Goal: Information Seeking & Learning: Learn about a topic

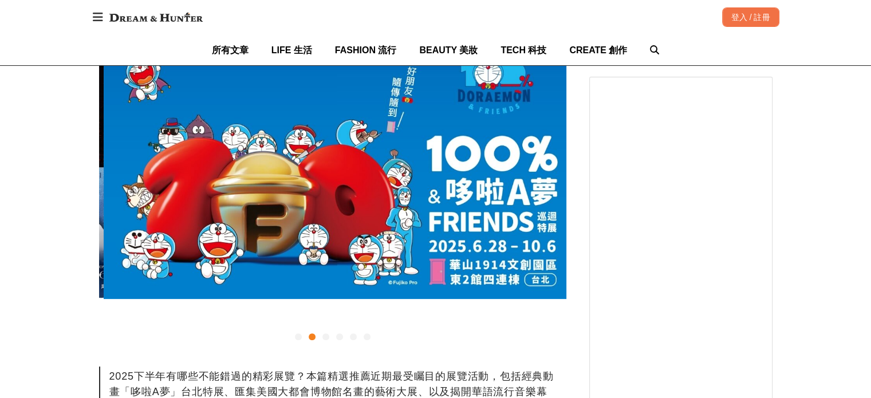
scroll to position [0, 467]
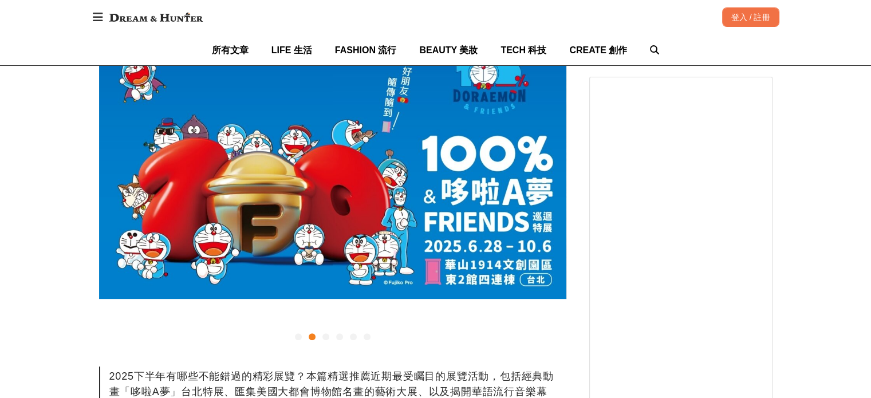
click at [155, 377] on div "2025下半年有哪些不能錯過的精彩展覽？本篇精選推薦近期最受矚目的展覽活動，包括經典動畫「哆啦A夢」台北特展、匯集美國大都會博物館名畫的藝術大展、以及揭開華語…" at bounding box center [332, 399] width 467 height 66
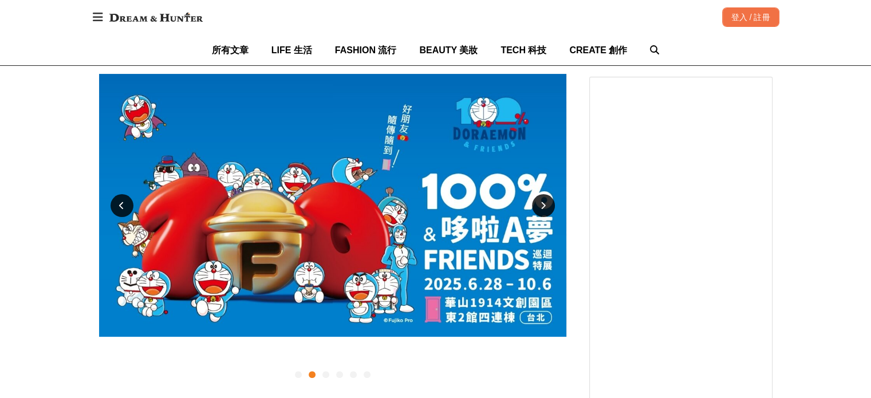
scroll to position [229, 0]
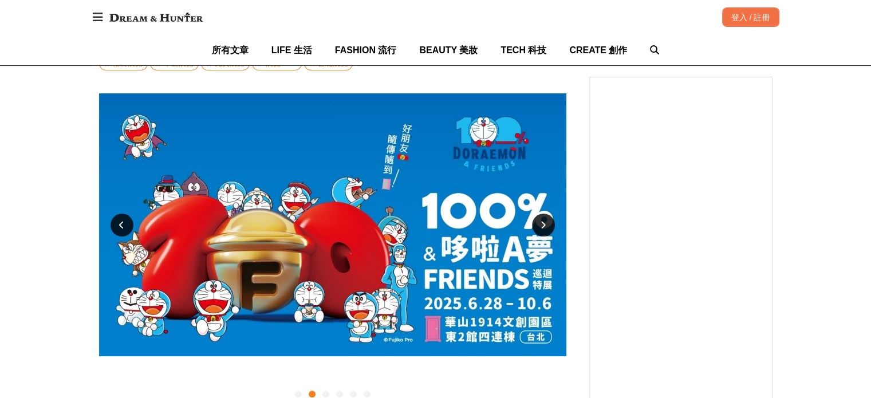
click at [120, 222] on icon at bounding box center [121, 225] width 5 height 8
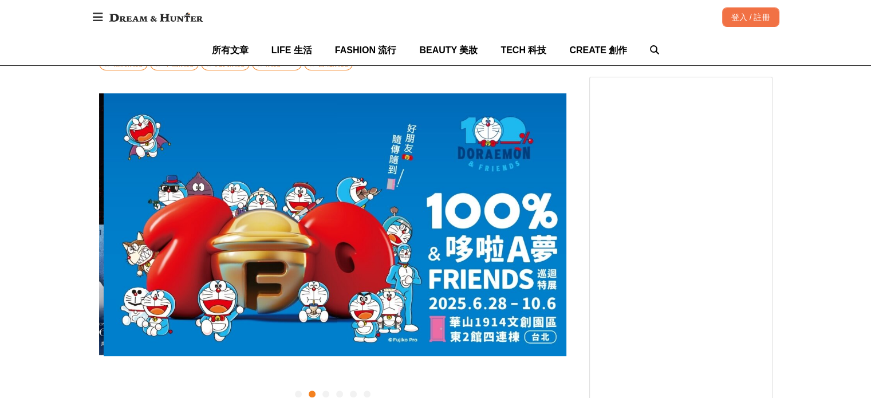
scroll to position [0, 467]
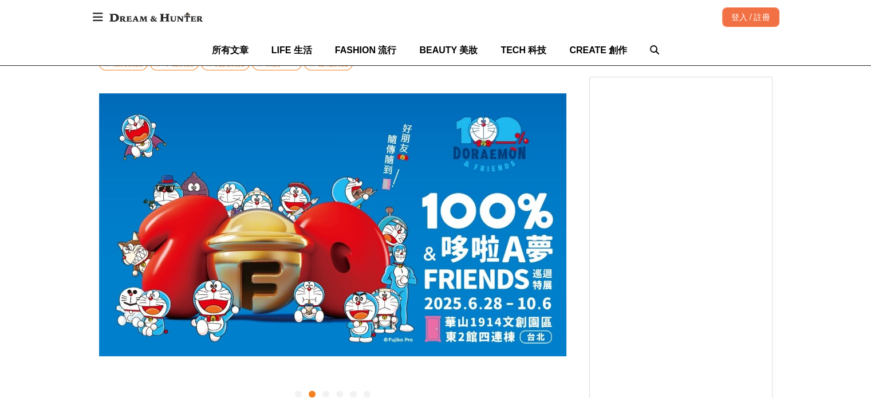
click at [114, 219] on div at bounding box center [122, 225] width 23 height 23
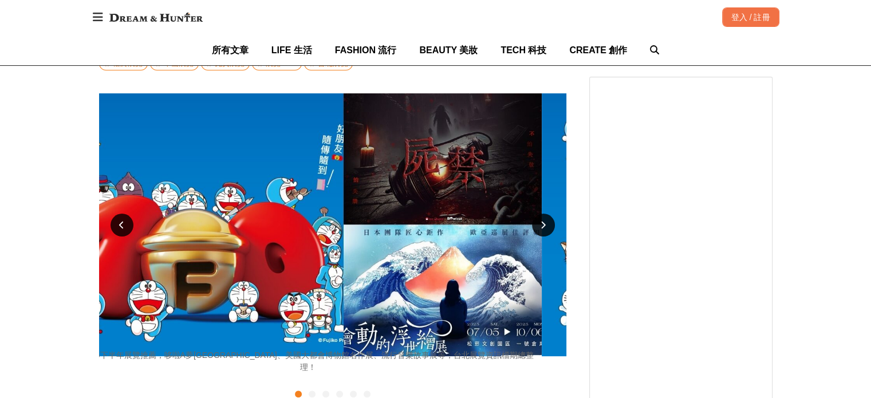
scroll to position [0, 0]
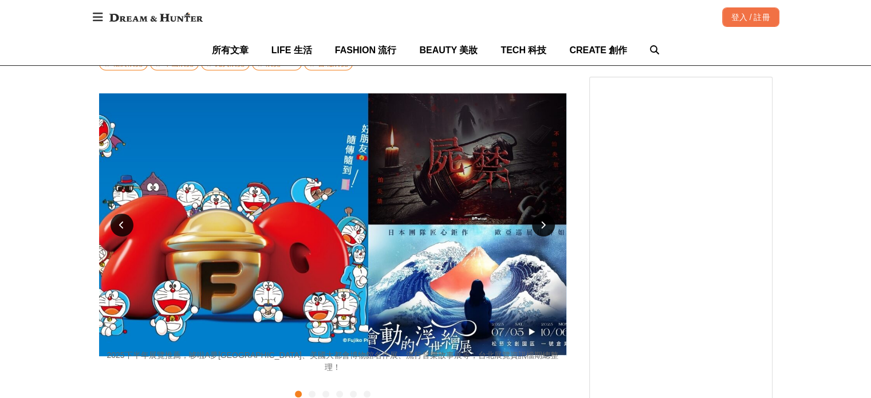
click at [547, 222] on div at bounding box center [543, 225] width 23 height 23
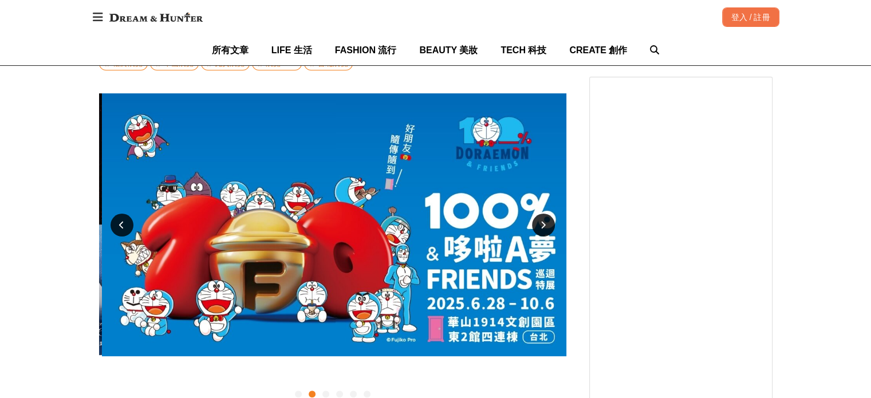
click at [547, 222] on div at bounding box center [543, 225] width 23 height 23
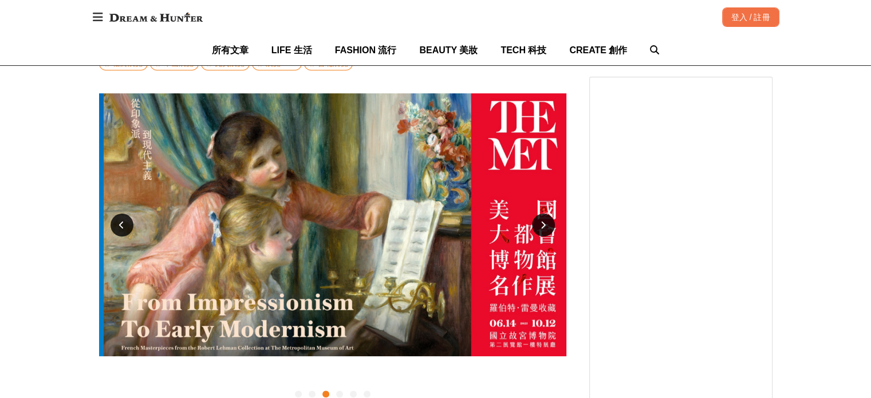
scroll to position [0, 934]
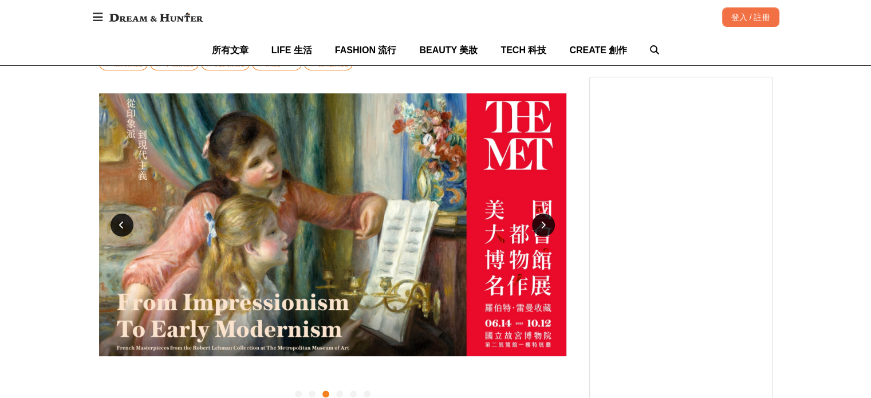
click at [547, 225] on div at bounding box center [543, 225] width 23 height 23
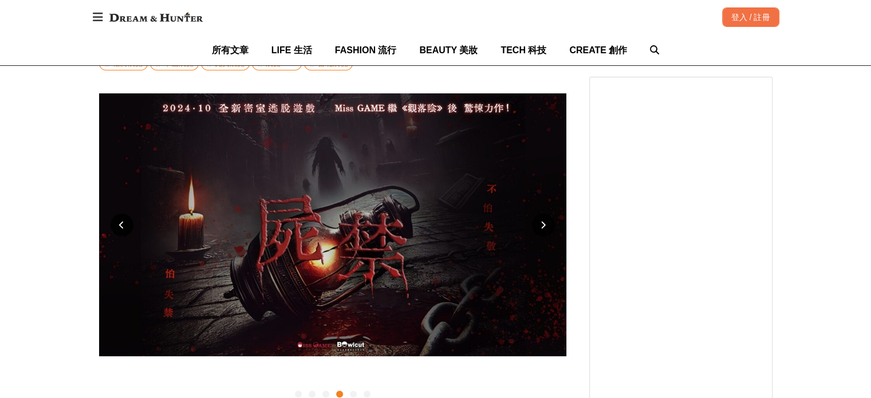
click at [547, 225] on div at bounding box center [543, 225] width 23 height 23
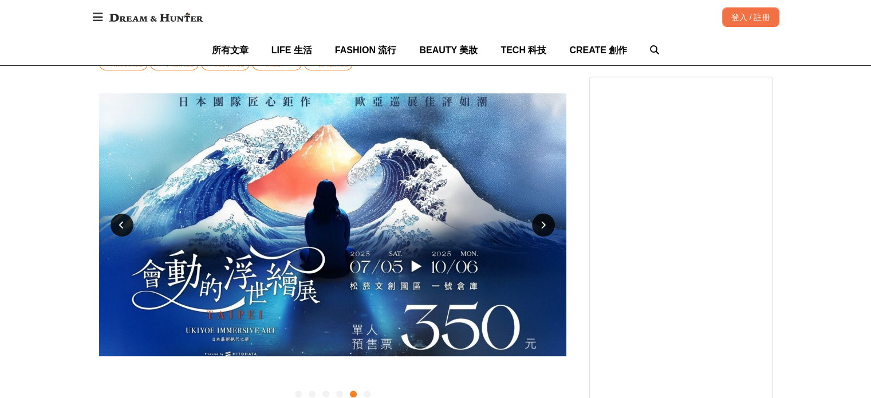
click at [547, 225] on div at bounding box center [543, 225] width 23 height 23
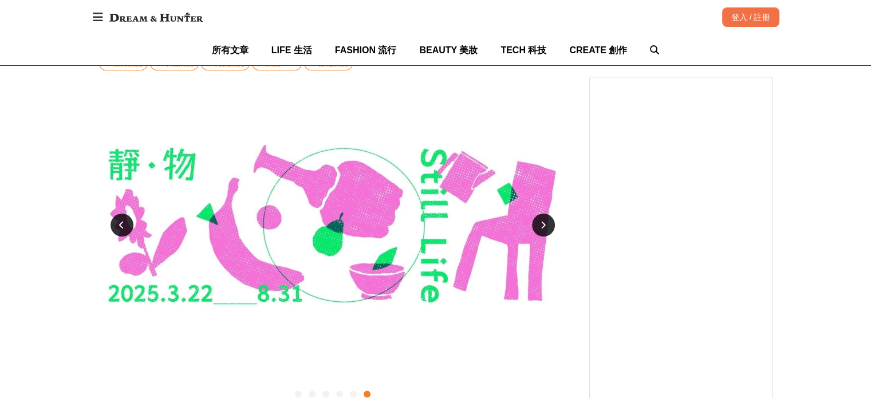
click at [547, 225] on div at bounding box center [543, 225] width 23 height 23
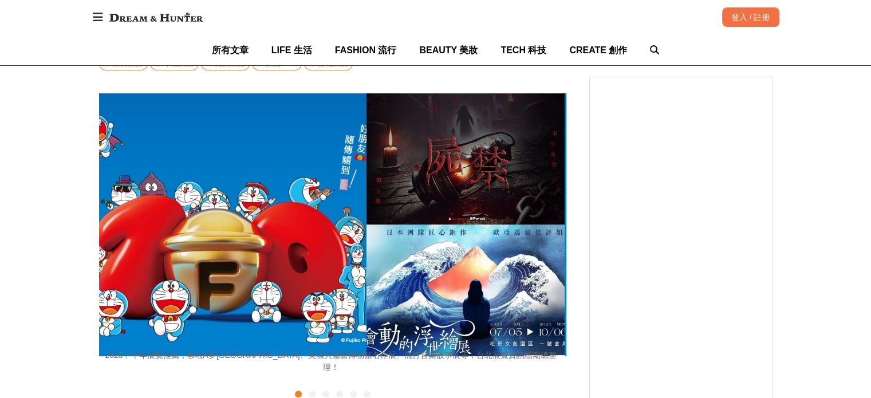
scroll to position [0, 0]
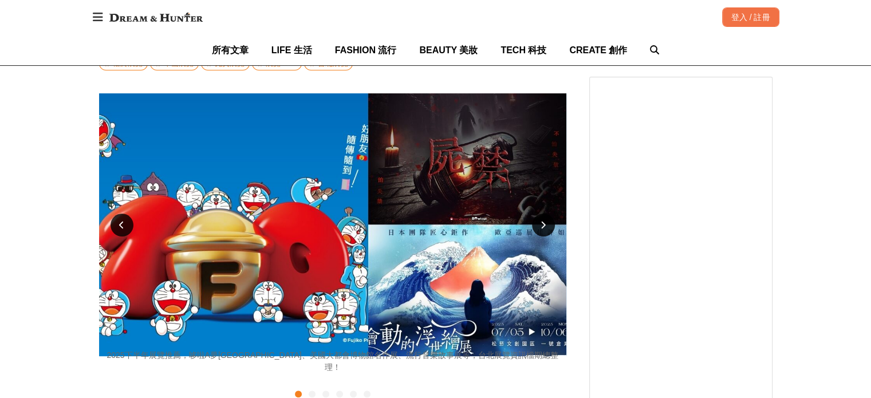
click at [117, 226] on div at bounding box center [122, 225] width 23 height 23
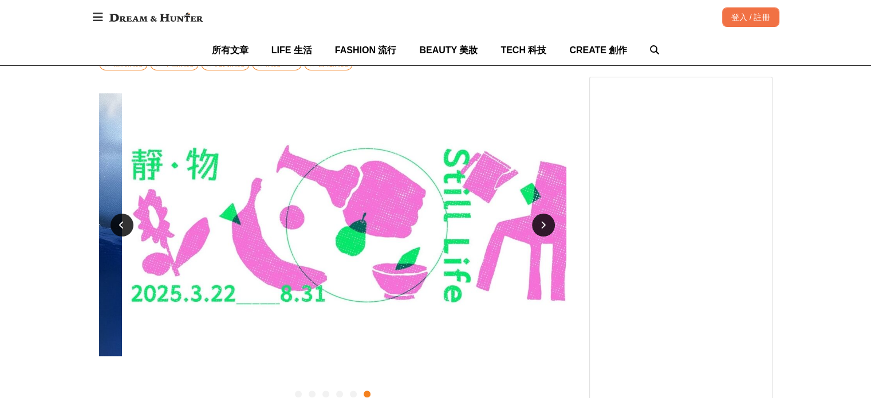
scroll to position [0, 2336]
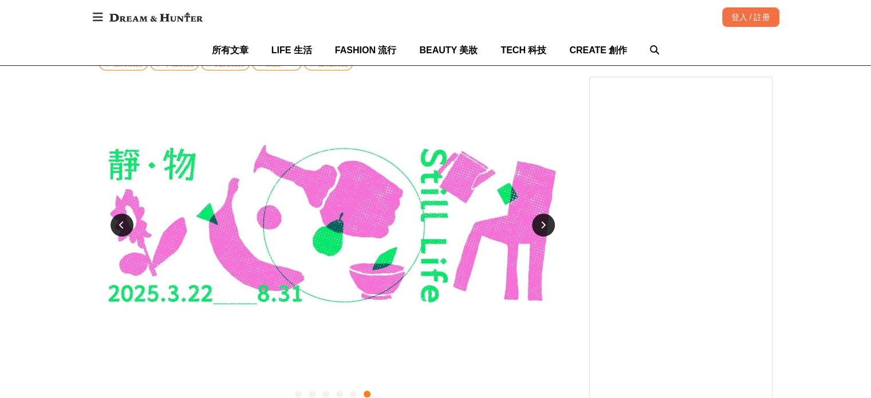
click at [325, 218] on img at bounding box center [332, 224] width 467 height 263
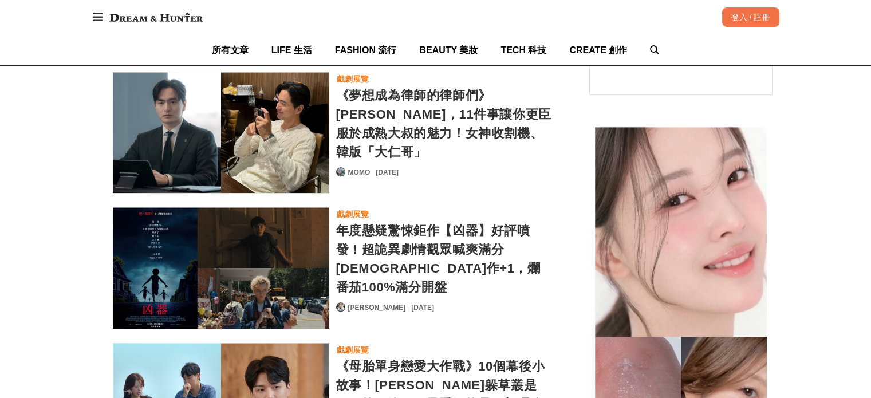
scroll to position [5440, 0]
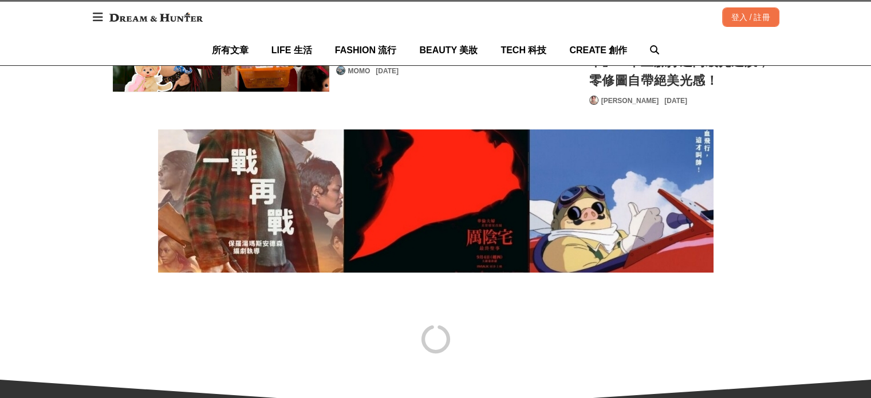
scroll to position [8877, 0]
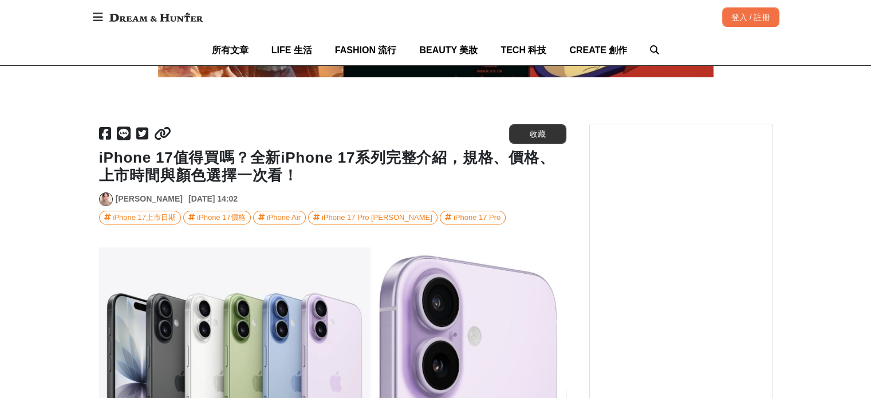
scroll to position [8590, 0]
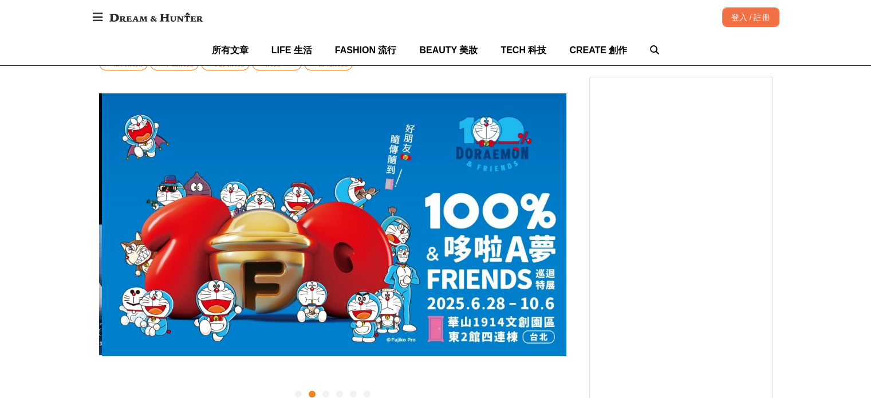
scroll to position [0, 467]
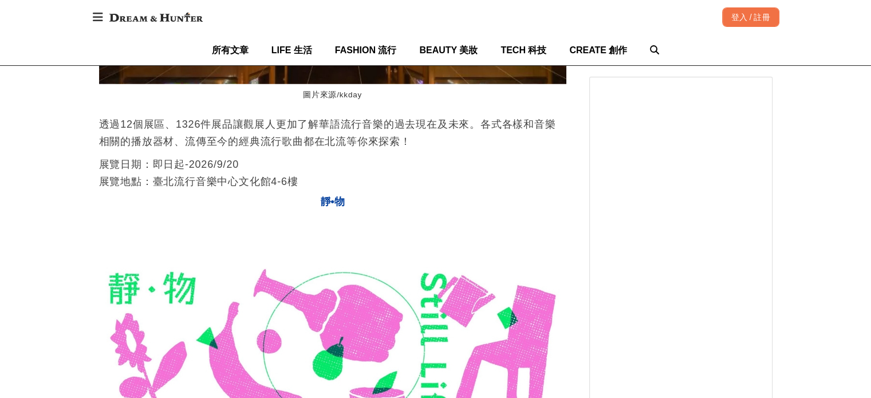
scroll to position [0, 1402]
